Goal: Check status: Check status

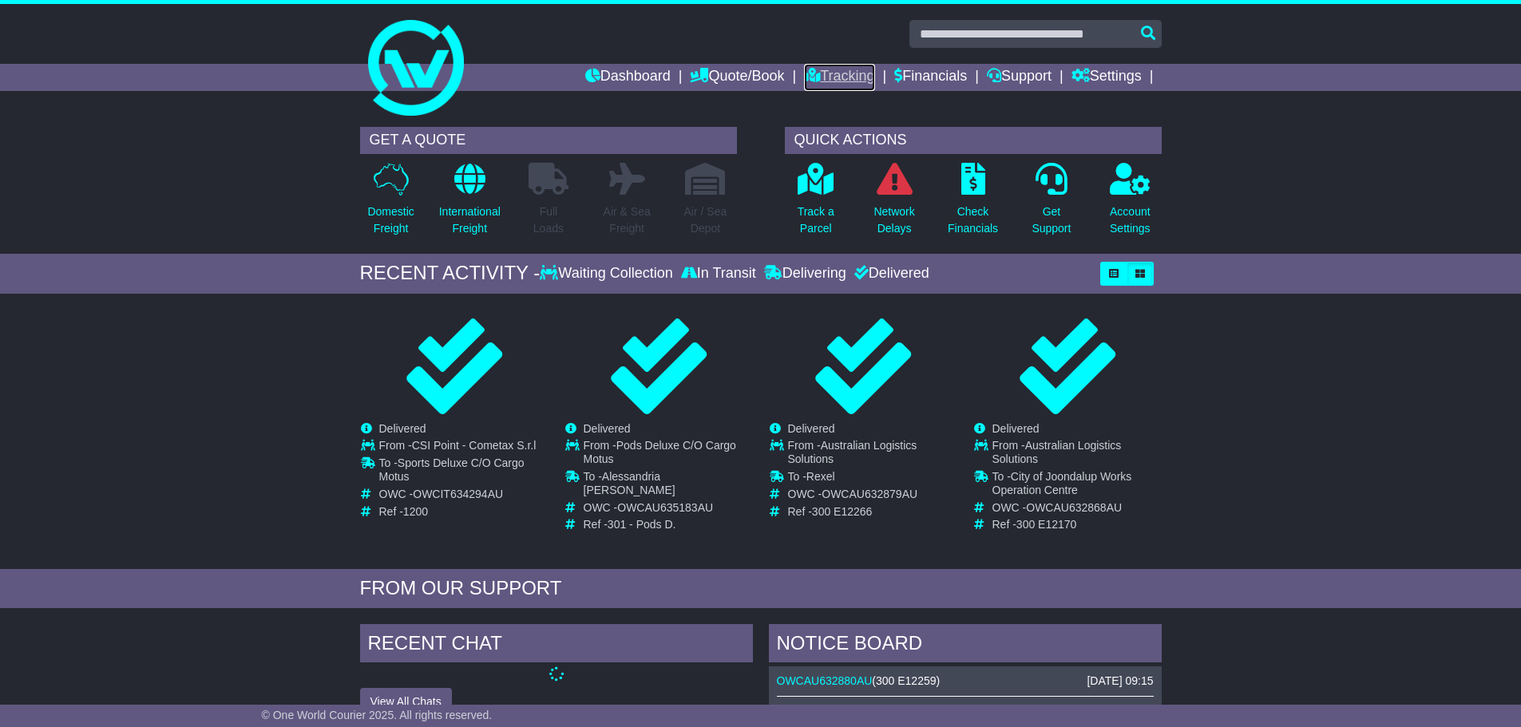
click at [804, 72] on icon at bounding box center [812, 75] width 16 height 14
